Goal: Find contact information

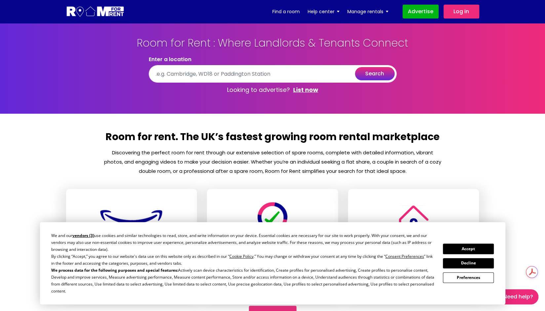
click at [461, 247] on button "Accept" at bounding box center [468, 249] width 51 height 10
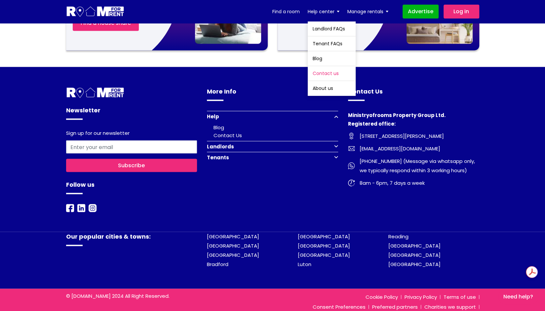
click at [325, 73] on link "Contact us" at bounding box center [332, 73] width 48 height 15
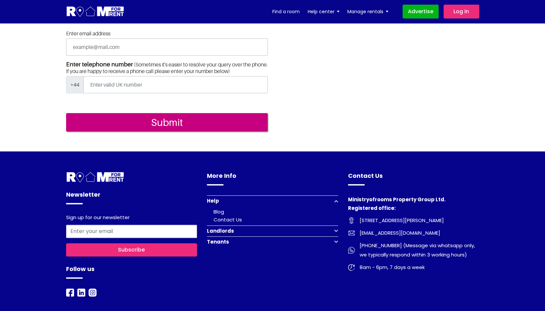
scroll to position [227, 0]
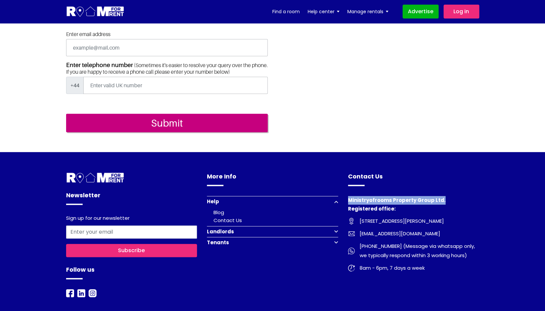
drag, startPoint x: 440, startPoint y: 229, endPoint x: 347, endPoint y: 227, distance: 92.9
click at [347, 227] on div "Contact Us Ministryofrooms Property Group Ltd. Registered office: 3rd Floor, 86…" at bounding box center [413, 234] width 141 height 125
copy h4 "Ministryofrooms Property Group Ltd."
